Goal: Ask a question: Seek information or help from site administrators or community

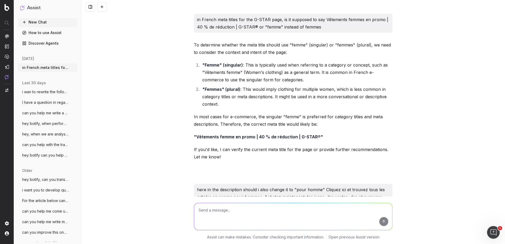
scroll to position [2118, 0]
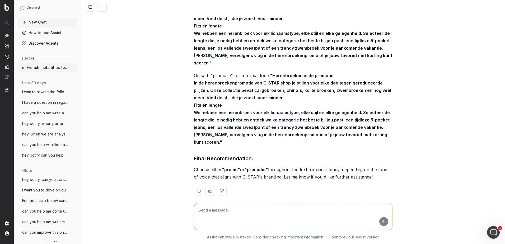
type textarea "Découvrez nos pantalons pour homme et femme en promo, allant du cargo au chino,…"
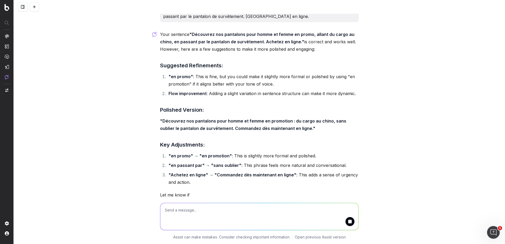
scroll to position [2337, 0]
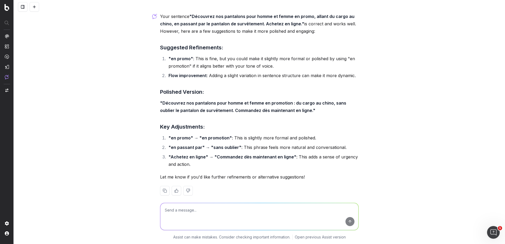
click at [199, 213] on textarea at bounding box center [259, 216] width 198 height 27
paste textarea "In onze sale vind je stijlvolle artikelen die 40% goedkoper zijn - waaronder ee…"
type textarea "In onze sale vind je stijlvolle artikelen die 40% goedkoper zijn - waaronder ee…"
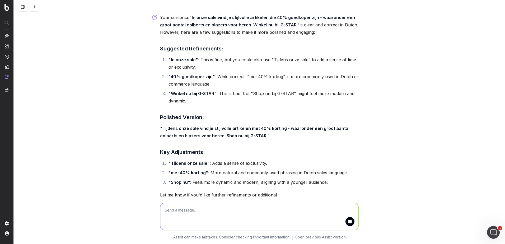
scroll to position [2573, 0]
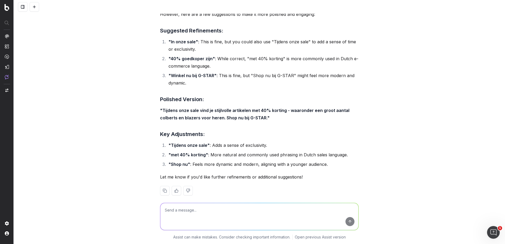
click at [195, 219] on textarea at bounding box center [259, 216] width 198 height 27
paste textarea "Tenemos en rebajas elegantes prendas con descuento del 40%, incluida una varied…"
type textarea "Tenemos en rebajas elegantes prendas con descuento del 40%, incluida una varied…"
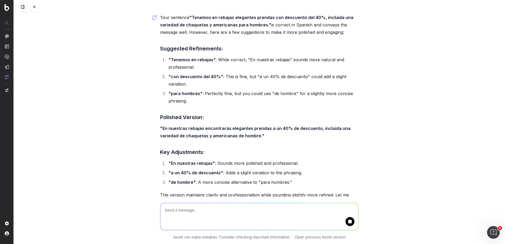
scroll to position [2816, 0]
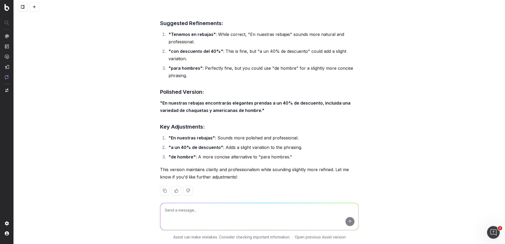
click at [178, 216] on textarea at bounding box center [259, 216] width 198 height 27
paste textarea "Grâce à nos promotions, profitez de -40 % de réductions sur des modèles tendanc…"
type textarea "Grâce à nos promotions, profitez de -40 % de réductions sur des modèles tendanc…"
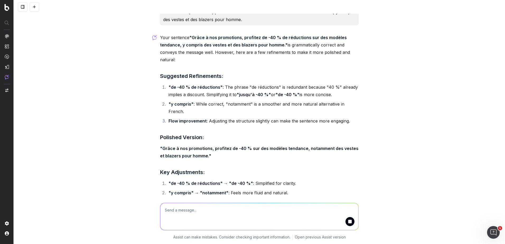
scroll to position [3045, 0]
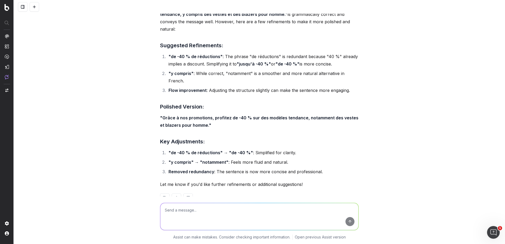
paste textarea "In onze sale vind je stijlvolle artikelen met 40% korting"
type textarea "In onze sale vind je stijlvolle artikelen met 40% korting"
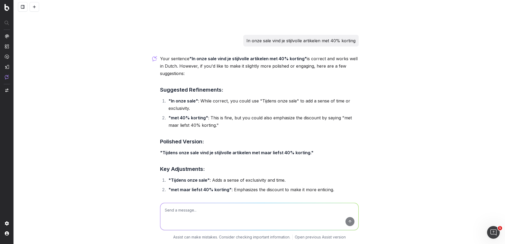
scroll to position [3246, 0]
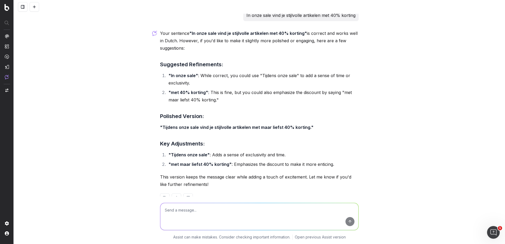
paste textarea "Our sale offers stylish items for 40 % off - including men's denim jackets, ove…"
type textarea "Our sale offers stylish items for 40 % off - including men's denim jackets, ove…"
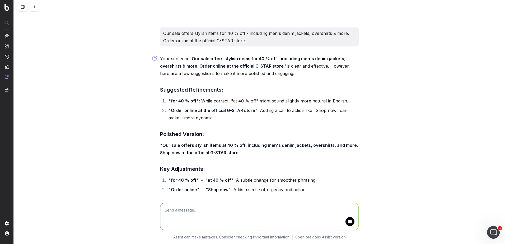
scroll to position [3456, 0]
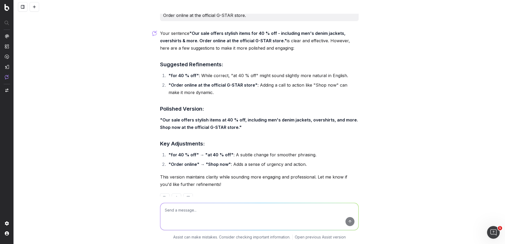
click at [221, 211] on textarea at bounding box center [259, 216] width 198 height 27
paste textarea "Our sale offers stylish items with a 40 % discount - including men's denim jack…"
type textarea "Our sale offers stylish items with a 40 % discount - including men's denim jack…"
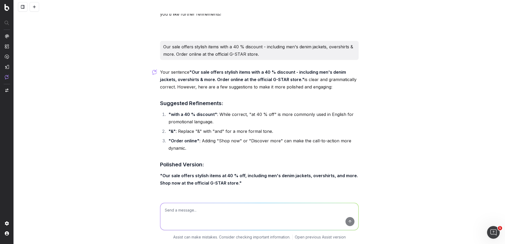
scroll to position [3691, 0]
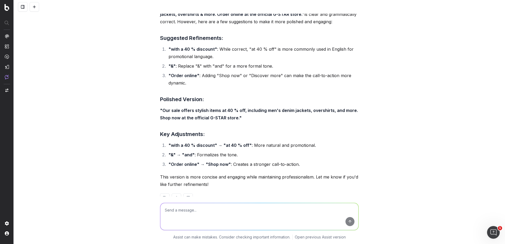
paste textarea "Promos sur les vestes pour homme Faites des économies avec les offres pour homm…"
type textarea "Promos sur les vestes pour homme Faites des économies avec les offres pour homm…"
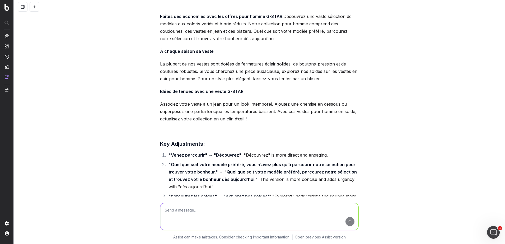
scroll to position [4096, 0]
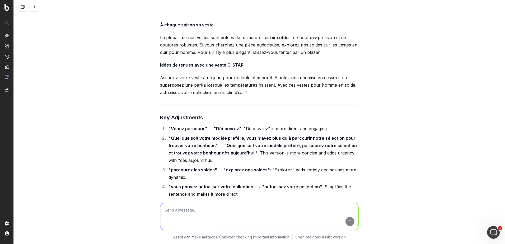
click at [195, 167] on strong ""parcourez les soldes" → "explorez nos soldes"" at bounding box center [219, 169] width 101 height 5
click at [195, 166] on li ""parcourez les soldes" → "explorez nos soldes" : "Explorez" adds variety and so…" at bounding box center [263, 173] width 192 height 15
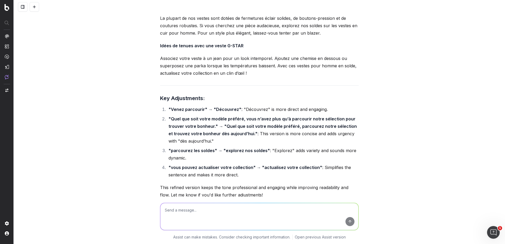
scroll to position [4122, 0]
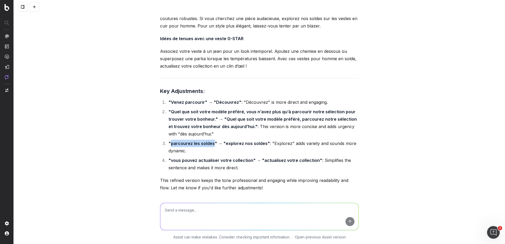
drag, startPoint x: 211, startPoint y: 124, endPoint x: 169, endPoint y: 125, distance: 42.0
click at [169, 141] on strong ""parcourez les soldes" → "explorez nos soldes"" at bounding box center [219, 143] width 101 height 5
copy strong "parcourez les soldes"
click at [191, 218] on textarea at bounding box center [259, 216] width 198 height 27
paste textarea "parcourez les soldes"
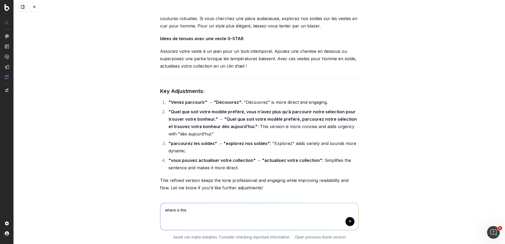
type textarea "where is this parcourez les soldes"
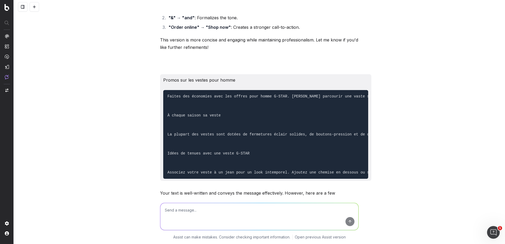
scroll to position [3828, 0]
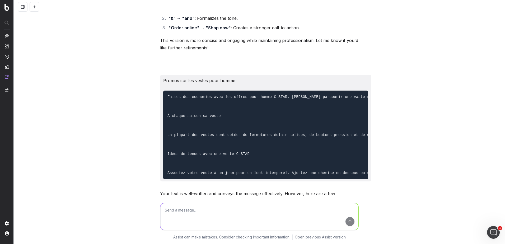
click at [237, 107] on pre "Faites des économies avec les offres pour homme G-STAR. [PERSON_NAME] parcourir…" at bounding box center [265, 135] width 205 height 89
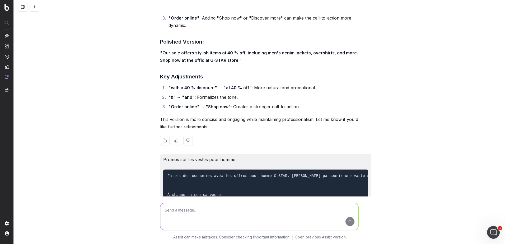
scroll to position [3749, 0]
click at [211, 154] on div "Promos sur les vestes pour homme Faites des économies avec les offres pour homm…" at bounding box center [265, 207] width 211 height 107
click at [213, 156] on p "Promos sur les vestes pour homme" at bounding box center [265, 159] width 205 height 7
click at [214, 156] on p "Promos sur les vestes pour homme" at bounding box center [265, 159] width 205 height 7
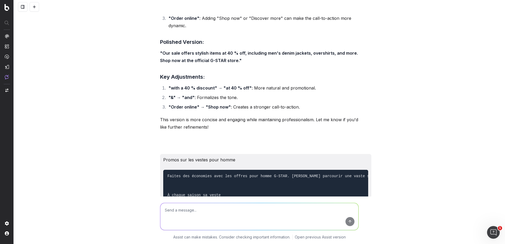
click at [43, 95] on div "in French meta titles for the G-STAR page, is it supposed to say Vêtements femm…" at bounding box center [260, 122] width 492 height 244
click at [239, 218] on textarea at bounding box center [259, 216] width 198 height 27
paste textarea "À chaque saison sa veste La plupart des vestes sont dotées de fermetures éclair…"
type textarea "À chaque saison sa veste La plupart des vestes sont dotées de fermetures éclair…"
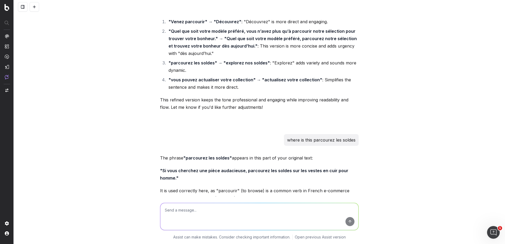
scroll to position [4176, 0]
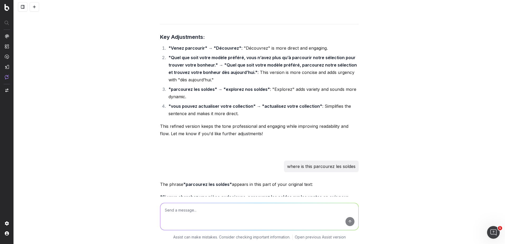
click at [189, 212] on textarea at bounding box center [259, 216] width 198 height 27
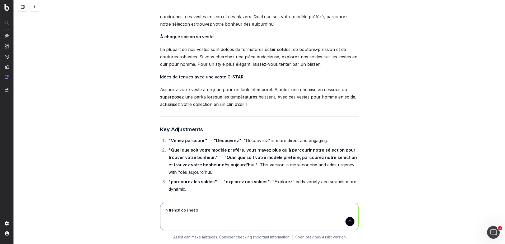
scroll to position [4070, 0]
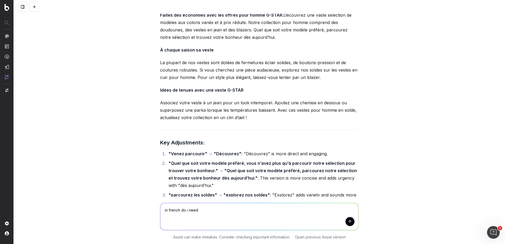
type textarea "in french do i need"
